Goal: Task Accomplishment & Management: Use online tool/utility

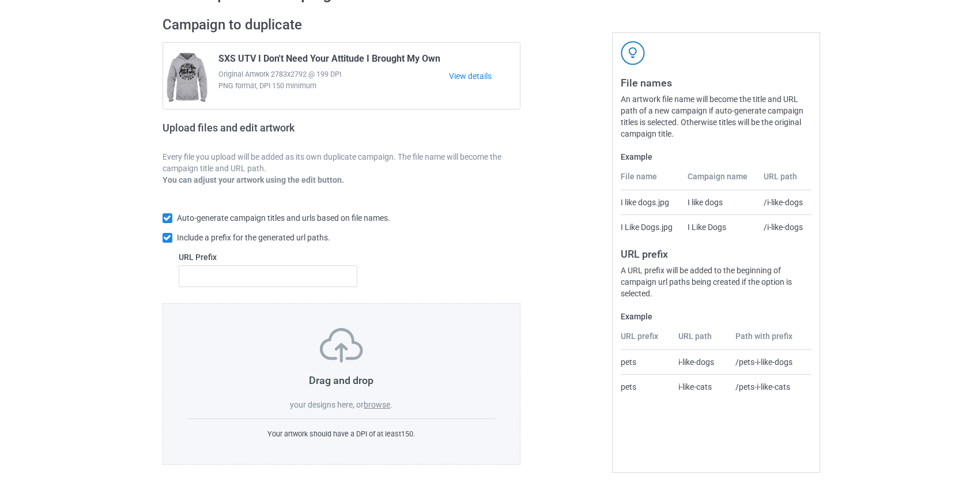
scroll to position [75, 0]
click at [384, 405] on label "browse" at bounding box center [377, 402] width 27 height 9
click at [0, 0] on input "browse" at bounding box center [0, 0] width 0 height 0
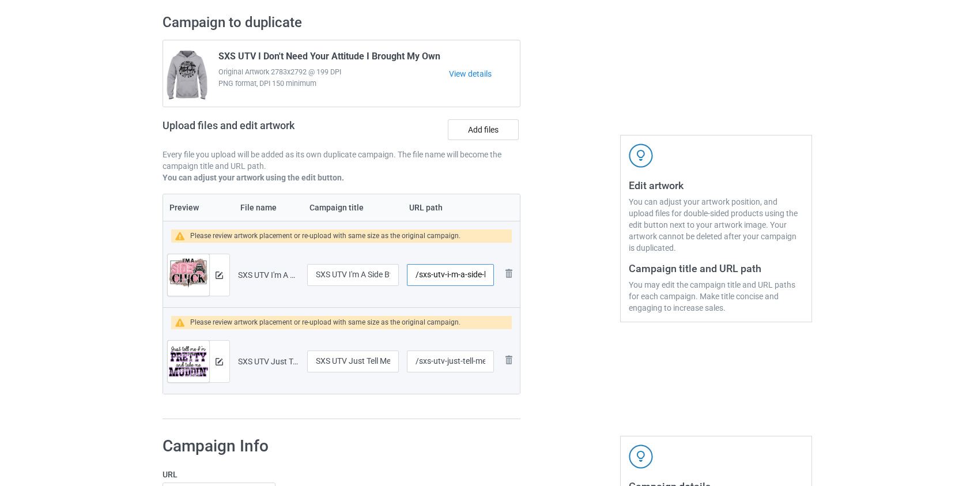
drag, startPoint x: 433, startPoint y: 276, endPoint x: 419, endPoint y: 277, distance: 13.9
click at [419, 277] on input "/sxs-utv-i-m-a-side-by-side-[DEMOGRAPHIC_DATA]-leopard" at bounding box center [450, 275] width 86 height 22
click at [435, 273] on input "/utv-i-m-a-side-by-side-[DEMOGRAPHIC_DATA]-leopard" at bounding box center [450, 275] width 86 height 22
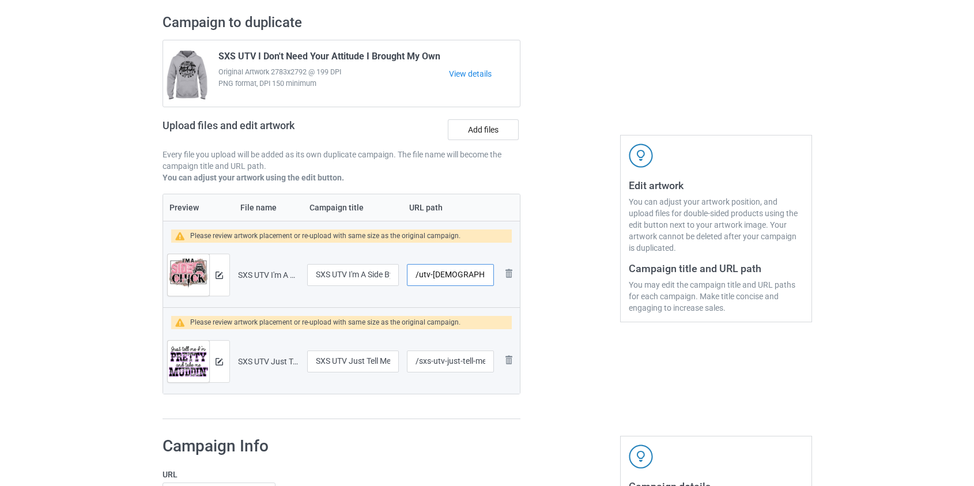
type input "/utv-[DEMOGRAPHIC_DATA]-leopard"
click at [421, 361] on input "/sxs-utv-just-tell-me-i-m-pretty-and-take-muddin" at bounding box center [450, 361] width 86 height 22
drag, startPoint x: 461, startPoint y: 360, endPoint x: 565, endPoint y: 372, distance: 105.7
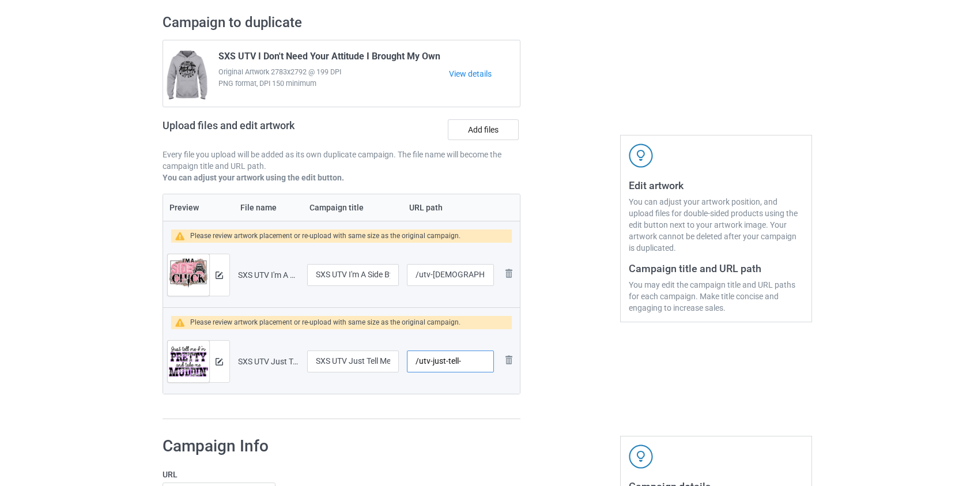
click at [565, 372] on div "Campaign to duplicate SXS UTV I Don't Need Your Attitude I Brought My Own Origi…" at bounding box center [487, 217] width 666 height 422
type input "/utv-just-tell"
click at [223, 278] on div at bounding box center [219, 274] width 20 height 41
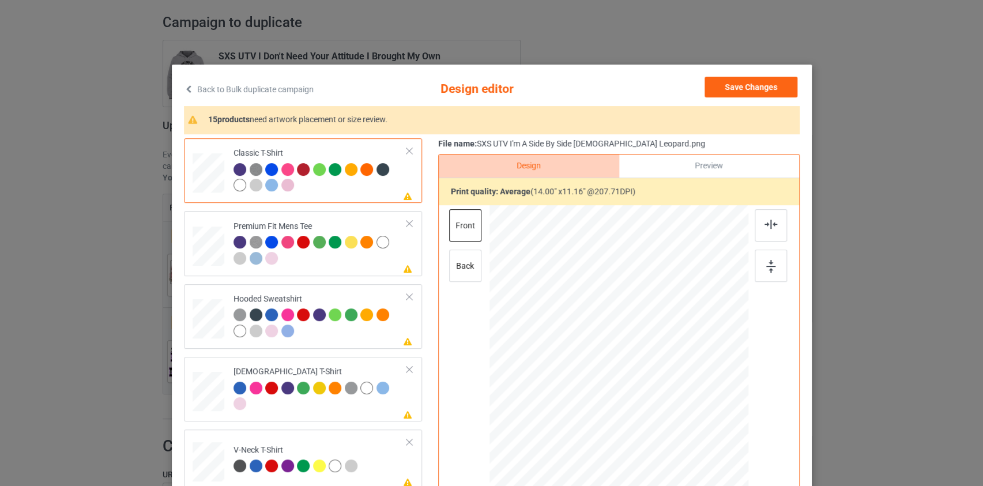
click at [294, 90] on link "Back to Bulk duplicate campaign" at bounding box center [249, 89] width 130 height 25
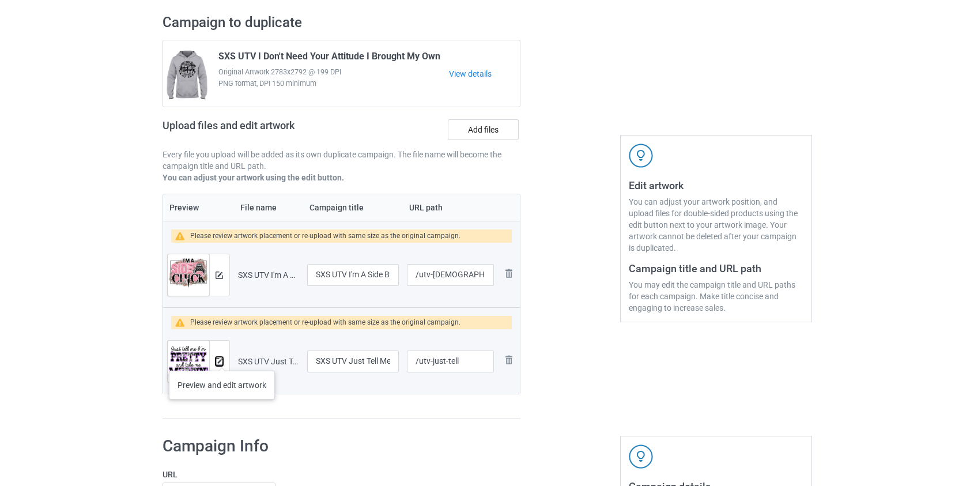
click at [222, 359] on img at bounding box center [219, 361] width 7 height 7
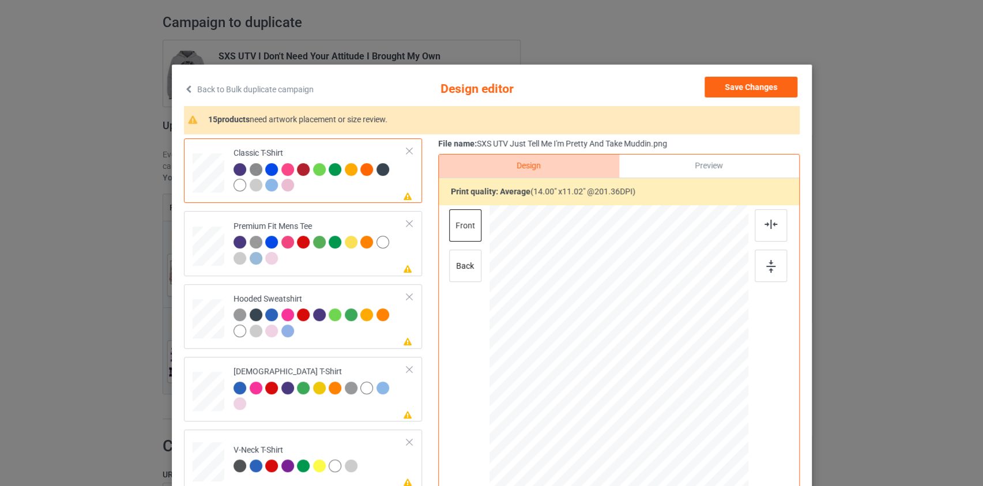
click at [276, 87] on link "Back to Bulk duplicate campaign" at bounding box center [249, 89] width 130 height 25
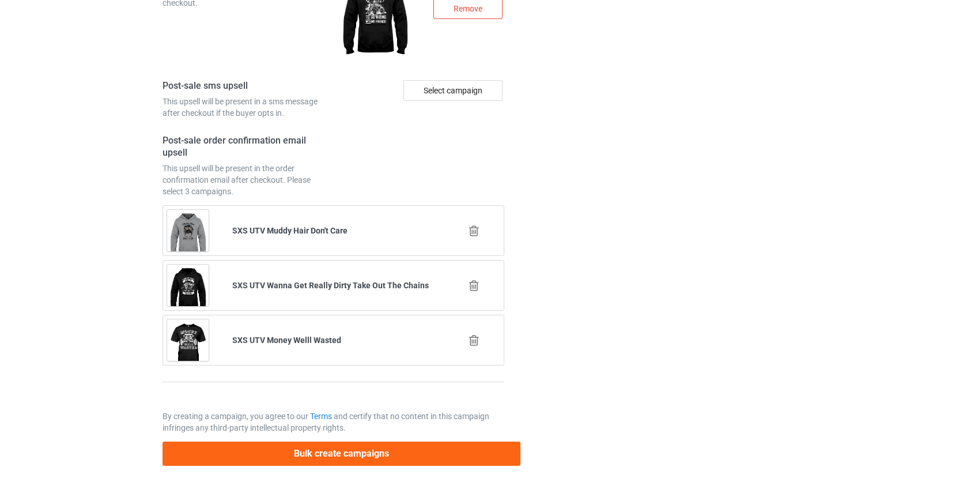
scroll to position [1702, 0]
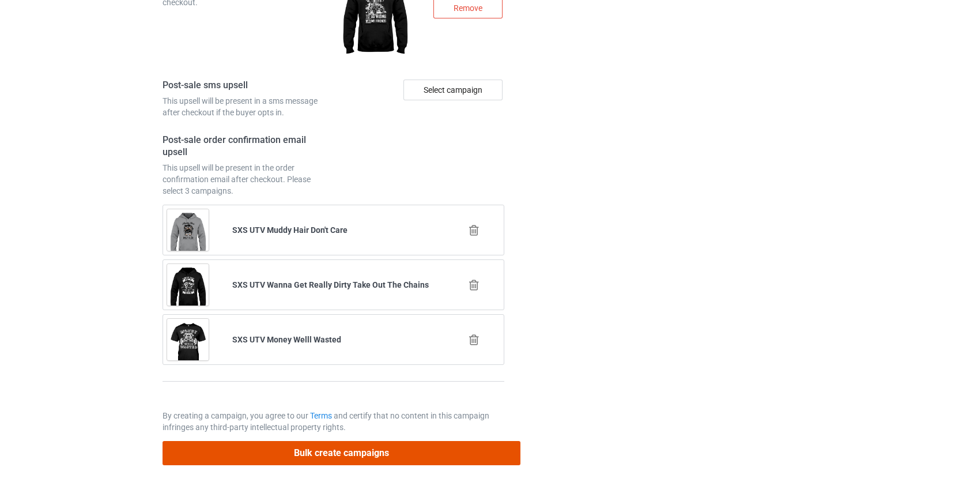
click at [316, 446] on button "Bulk create campaigns" at bounding box center [342, 453] width 359 height 24
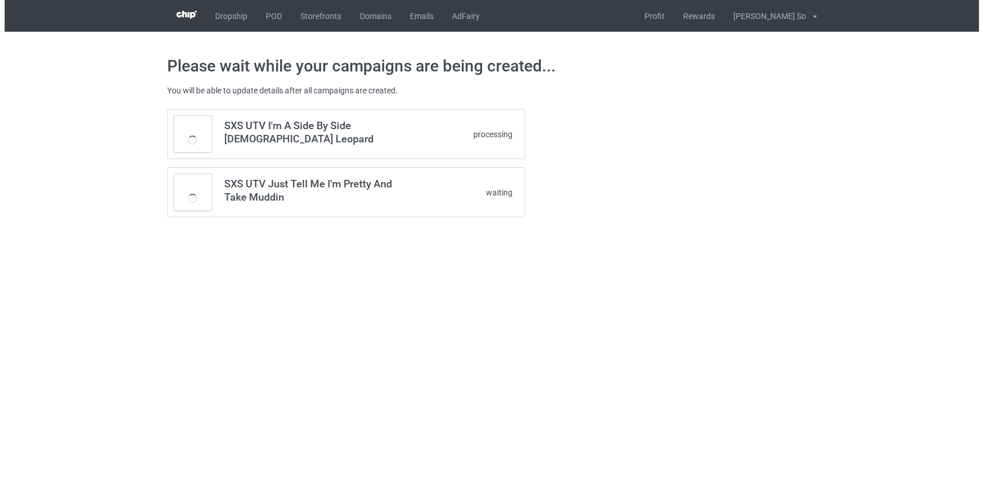
scroll to position [0, 0]
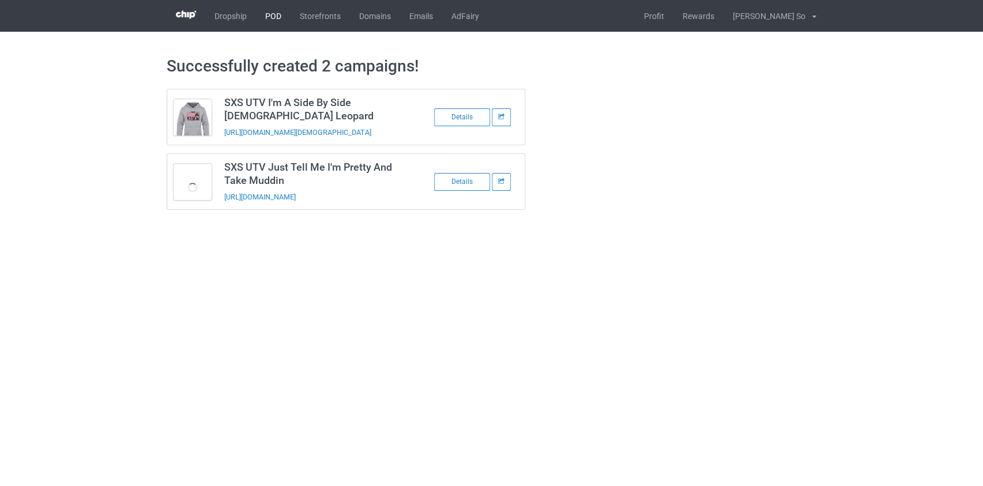
click at [273, 16] on link "POD" at bounding box center [273, 16] width 35 height 32
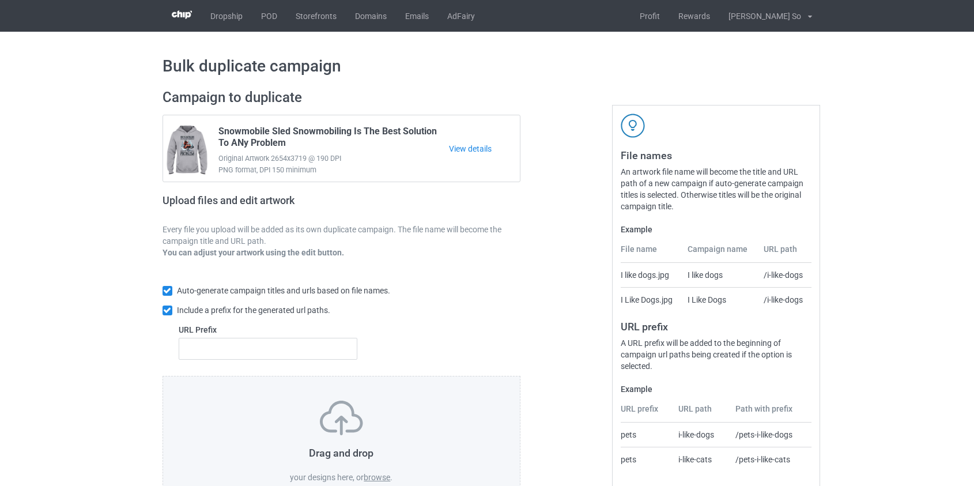
click at [380, 478] on label "browse" at bounding box center [377, 477] width 27 height 9
click at [0, 0] on input "browse" at bounding box center [0, 0] width 0 height 0
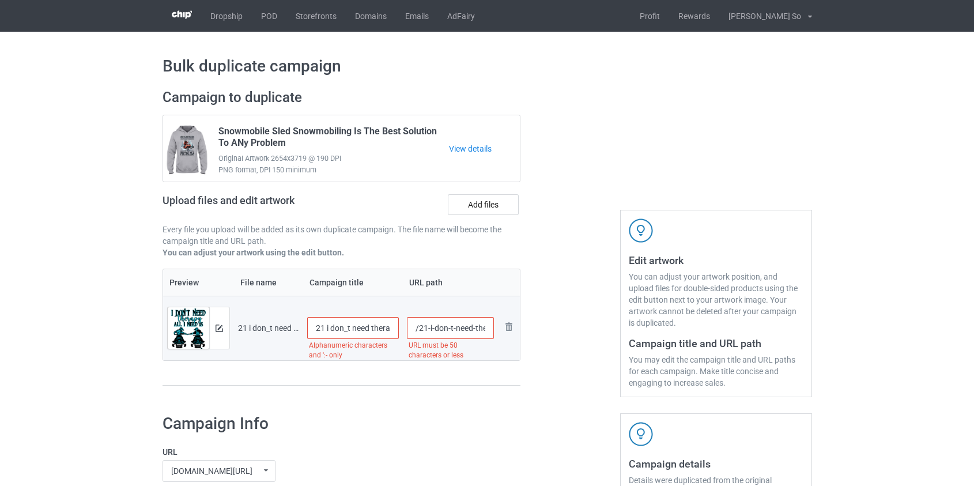
click at [342, 323] on input "21 i don_t need therapy all i need is to go riding snowmobile" at bounding box center [353, 328] width 92 height 22
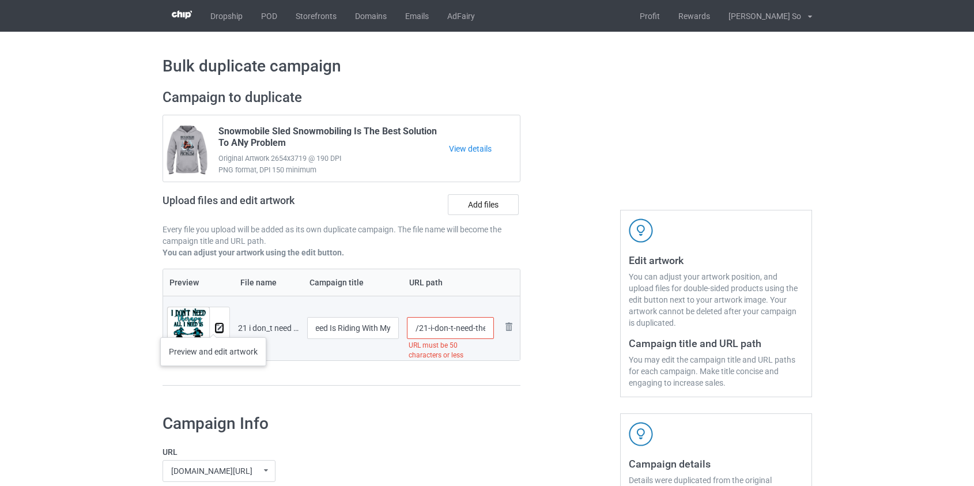
click at [216, 326] on img at bounding box center [219, 328] width 7 height 7
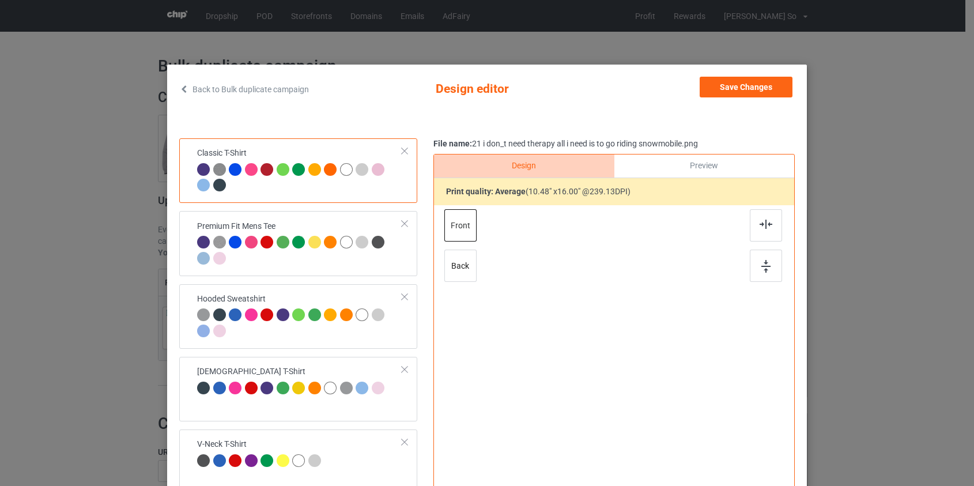
scroll to position [0, 0]
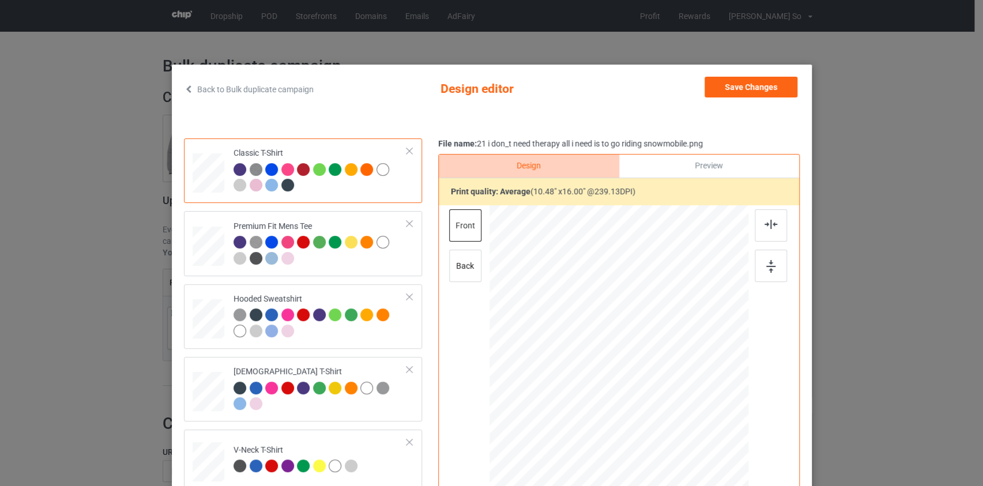
click at [251, 81] on link "Back to Bulk duplicate campaign" at bounding box center [249, 89] width 130 height 25
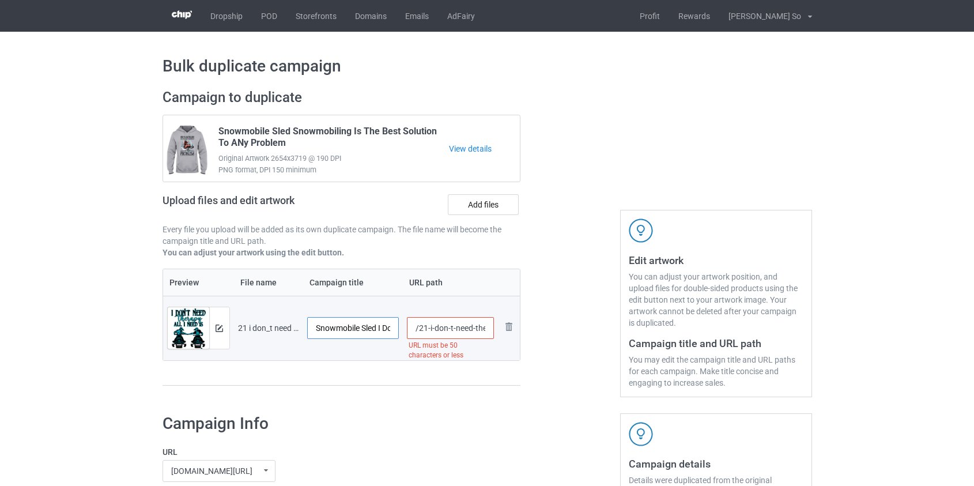
scroll to position [0, 163]
drag, startPoint x: 359, startPoint y: 329, endPoint x: 515, endPoint y: 333, distance: 156.3
click at [515, 333] on tr "Preview and edit artwork 21 i don_t need therapy all i need is to go riding sno…" at bounding box center [341, 328] width 357 height 65
click at [333, 325] on input "Snowmobile Sled I Don't Need Therapy All I Need Is Riding With My" at bounding box center [353, 328] width 92 height 22
click at [334, 330] on input "Snowmobile Sled I Don't Need Therapy All I Need Is Riding With My" at bounding box center [353, 328] width 92 height 22
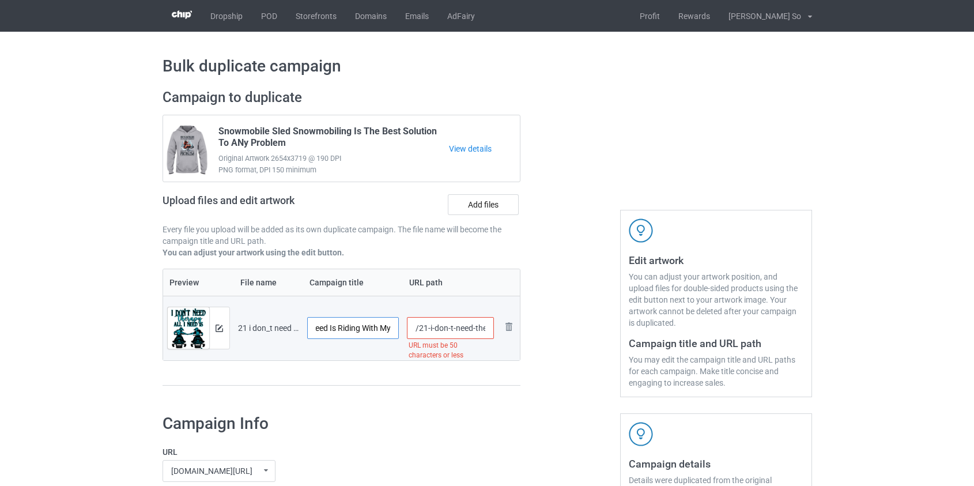
click at [334, 330] on input "Snowmobile Sled I Don't Need Therapy All I Need Is Riding With My" at bounding box center [353, 328] width 92 height 22
click at [338, 328] on input "Snowmobile Sled I Don't Need Therapy All I Need Is Riding With My" at bounding box center [353, 328] width 92 height 22
drag, startPoint x: 380, startPoint y: 328, endPoint x: 450, endPoint y: 330, distance: 69.8
click at [450, 330] on tr "Preview and edit artwork 21 i don_t need therapy all i need is to go riding sno…" at bounding box center [341, 328] width 357 height 65
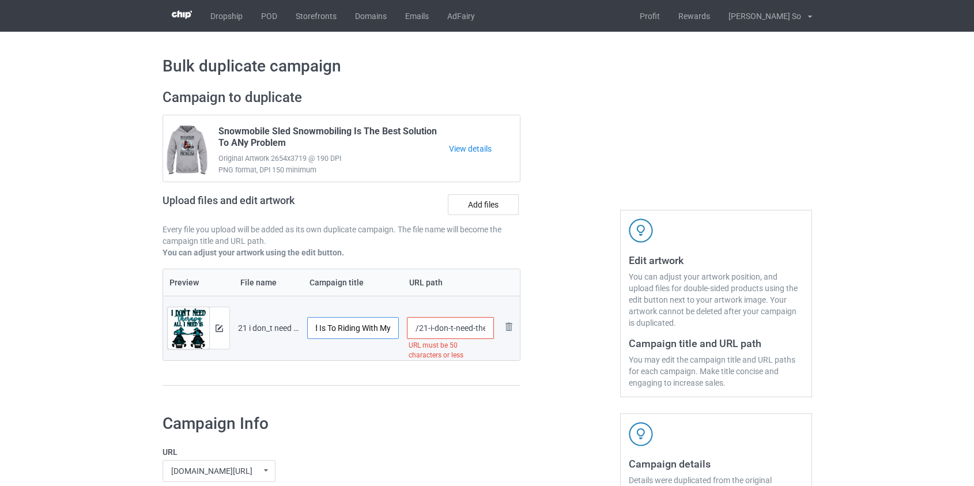
click at [389, 327] on input "Snowmobile Sled I Don't Need Therapy All I Need Is To Riding With My" at bounding box center [353, 328] width 92 height 22
type input "Snowmobile Sled I Don't Need Therapy All I Need Is To Riding With My Man"
click at [334, 325] on input "Snowmobile Sled I Don't Need Therapy All I Need Is To Riding With My Man" at bounding box center [353, 328] width 92 height 22
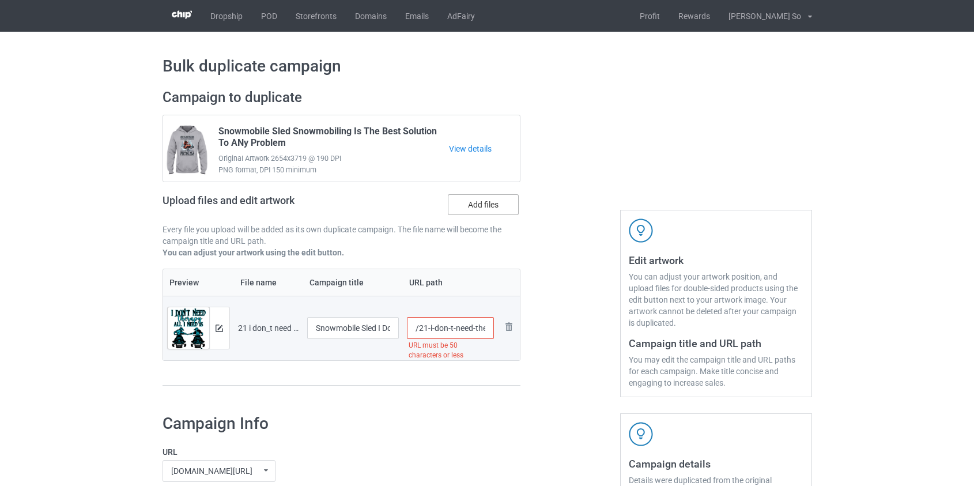
click at [486, 205] on label "Add files" at bounding box center [483, 204] width 71 height 21
click at [0, 0] on input "Add files" at bounding box center [0, 0] width 0 height 0
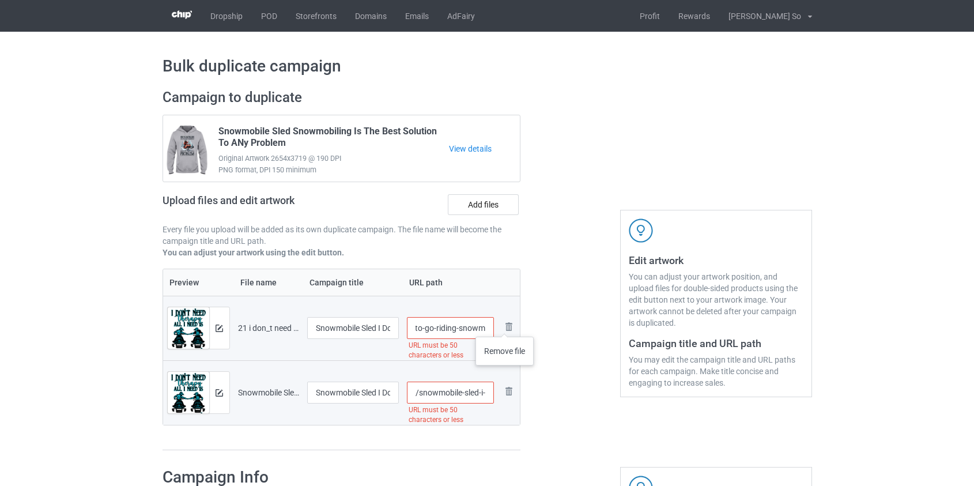
scroll to position [0, 148]
drag, startPoint x: 418, startPoint y: 327, endPoint x: 548, endPoint y: 325, distance: 129.7
click at [548, 325] on div "Campaign to duplicate Snowmobile Sled Snowmobiling Is The Best Solution To ANy …" at bounding box center [487, 270] width 666 height 378
type input "/sledman"
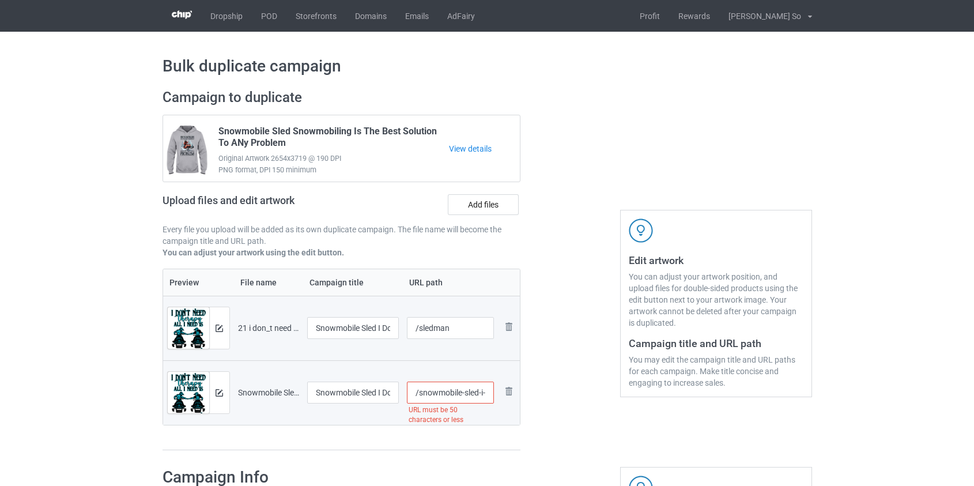
click at [464, 391] on input "/snowmobile-sled-i-don-t-need-therapy-all-i-need-is-to-riding-with-my-woman" at bounding box center [450, 393] width 87 height 22
type input "/sledwoman"
click at [220, 327] on img at bounding box center [219, 328] width 7 height 7
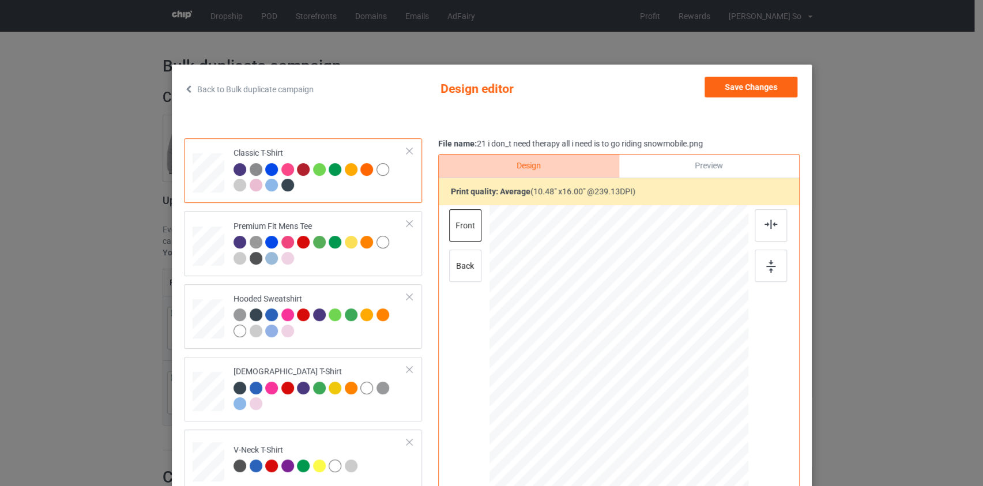
click at [265, 87] on link "Back to Bulk duplicate campaign" at bounding box center [249, 89] width 130 height 25
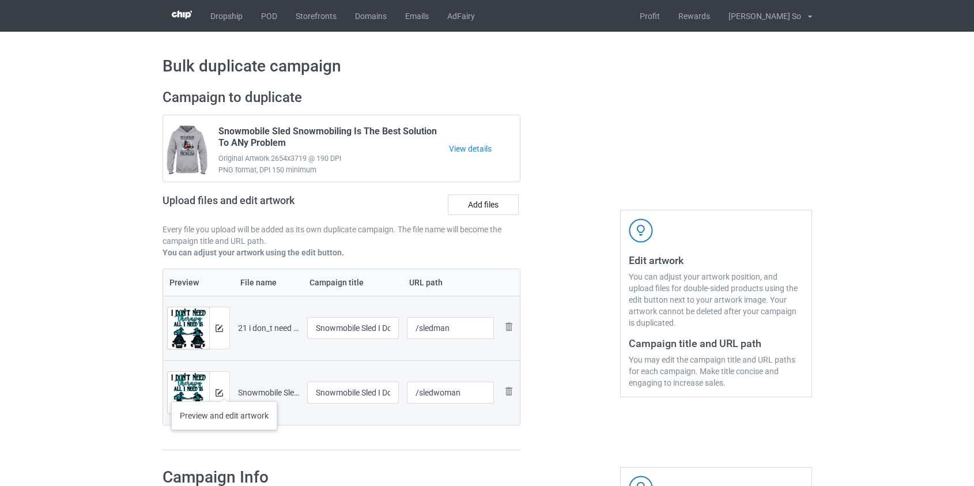
click at [224, 390] on div at bounding box center [219, 392] width 20 height 41
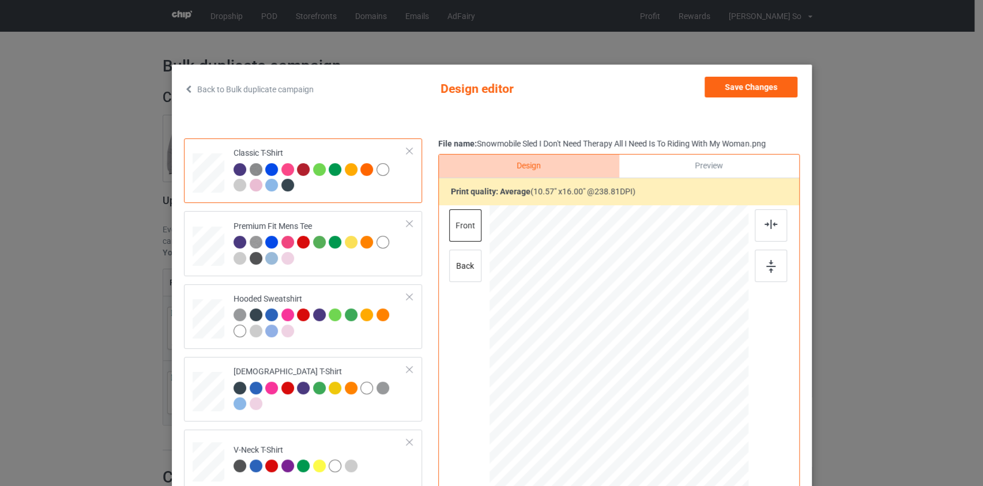
click at [309, 86] on link "Back to Bulk duplicate campaign" at bounding box center [249, 89] width 130 height 25
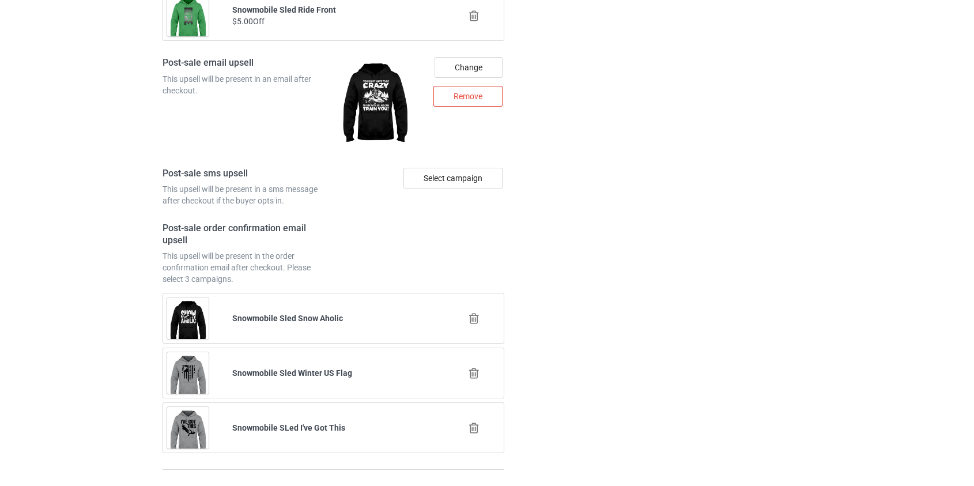
scroll to position [1659, 0]
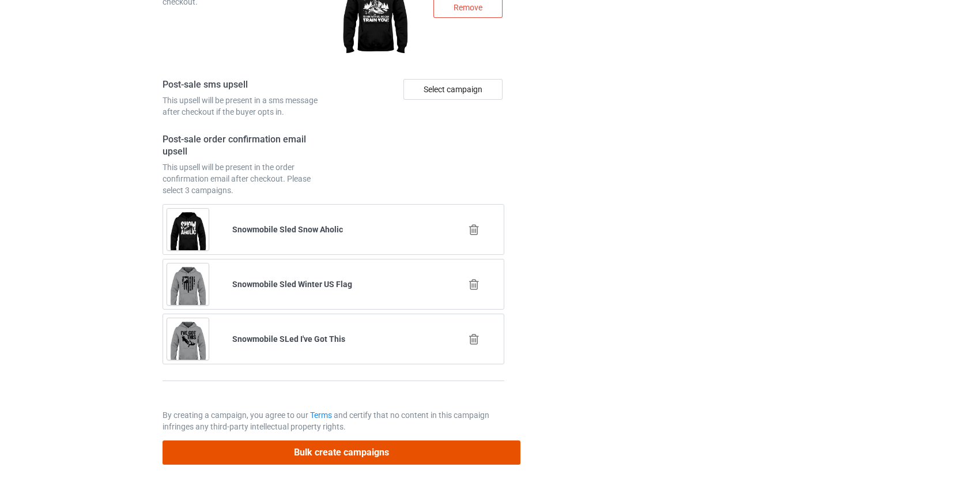
click at [357, 448] on button "Bulk create campaigns" at bounding box center [342, 452] width 359 height 24
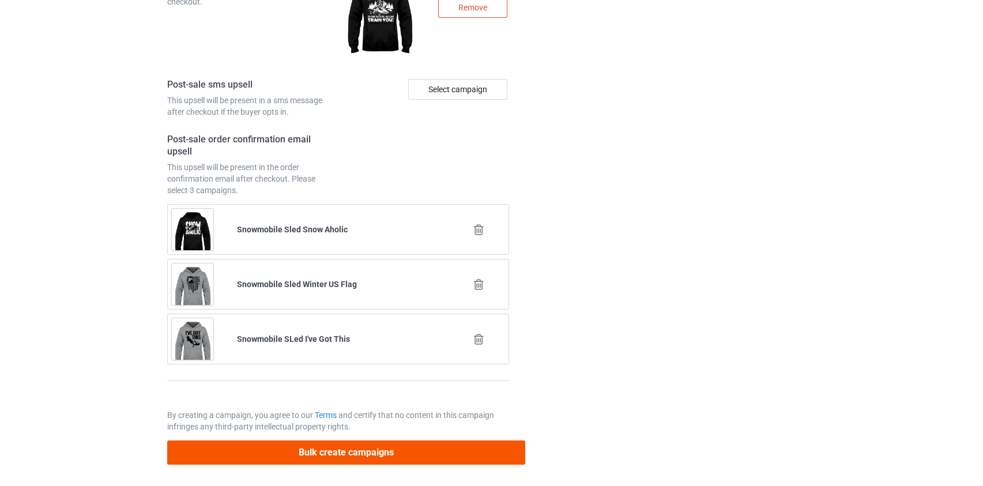
scroll to position [0, 0]
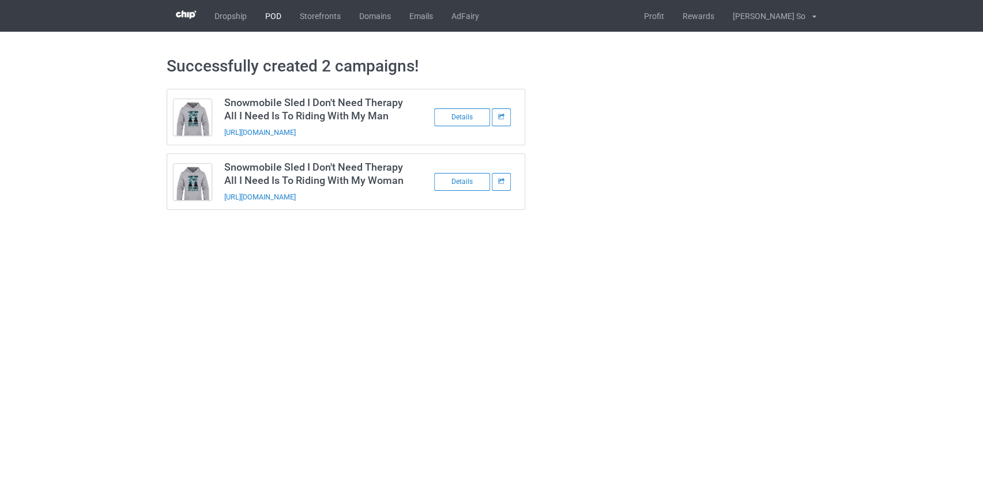
click at [277, 13] on link "POD" at bounding box center [273, 16] width 35 height 32
